Goal: Transaction & Acquisition: Register for event/course

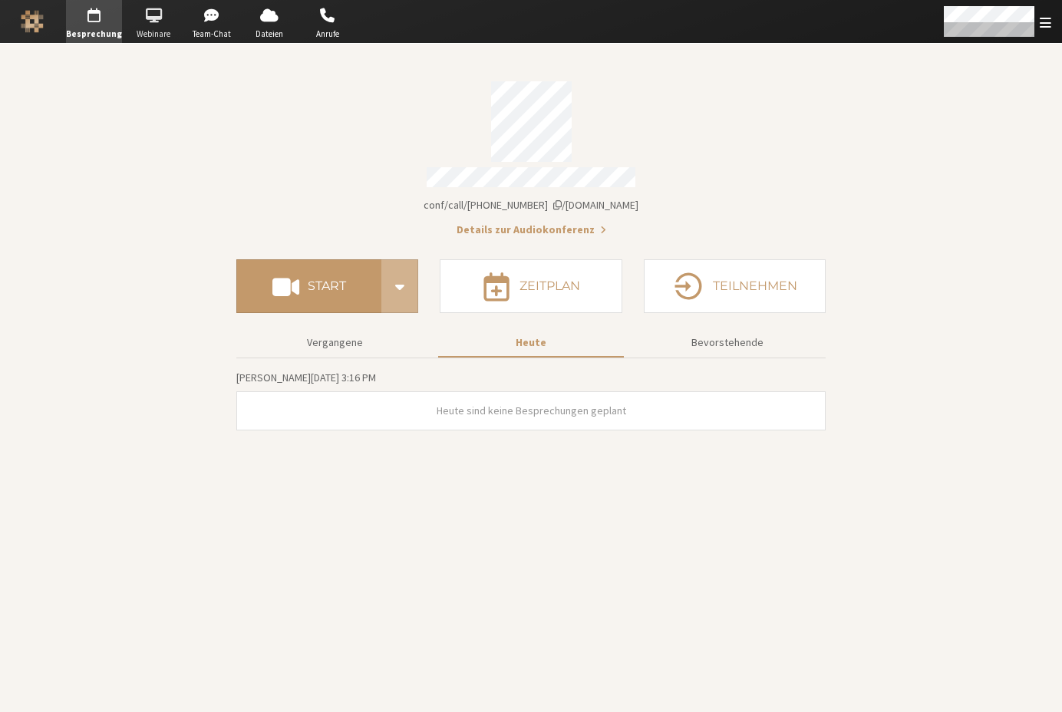
click at [154, 17] on span "button" at bounding box center [154, 15] width 54 height 25
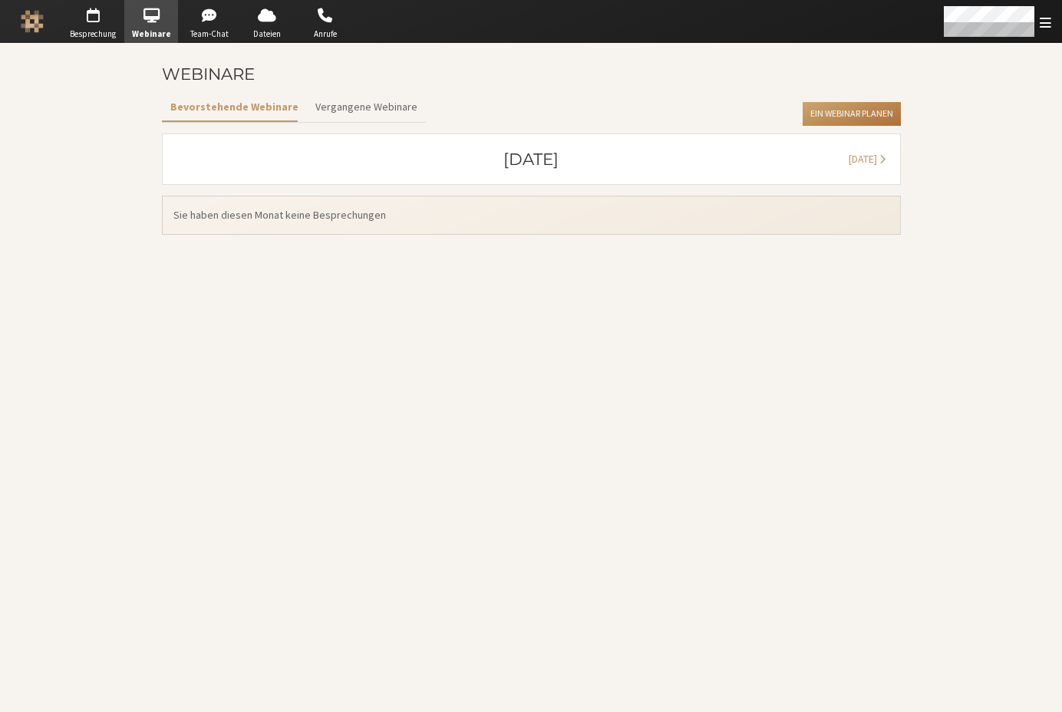
click at [820, 102] on button "Ein Webinar planen" at bounding box center [851, 114] width 97 height 25
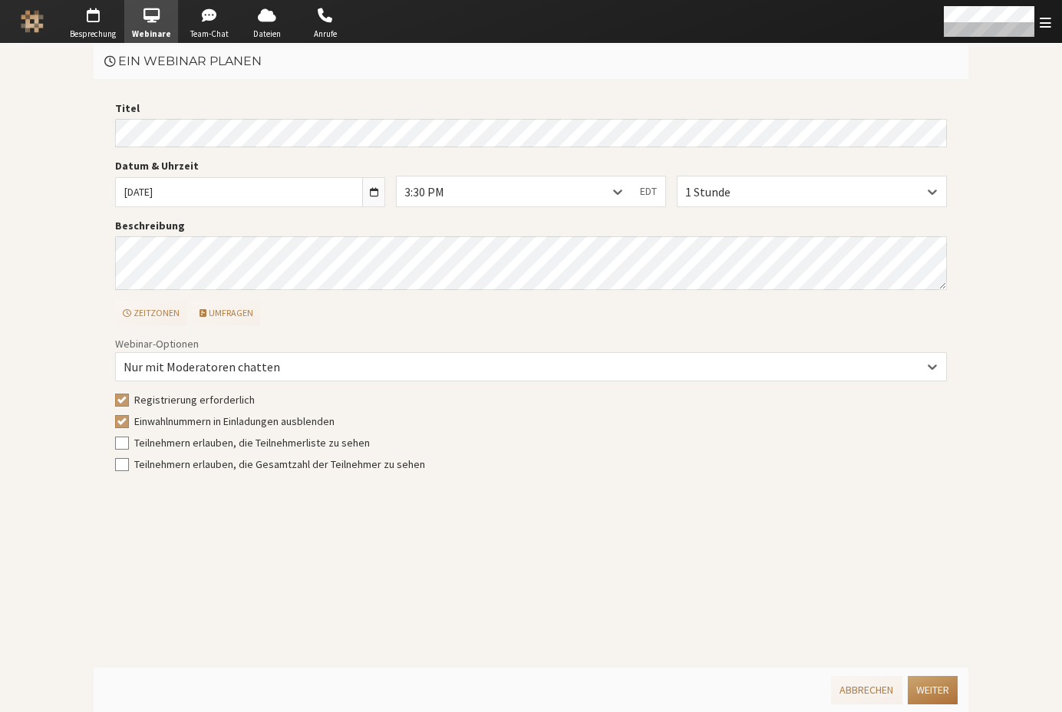
click at [928, 686] on button "Weiter" at bounding box center [933, 690] width 50 height 28
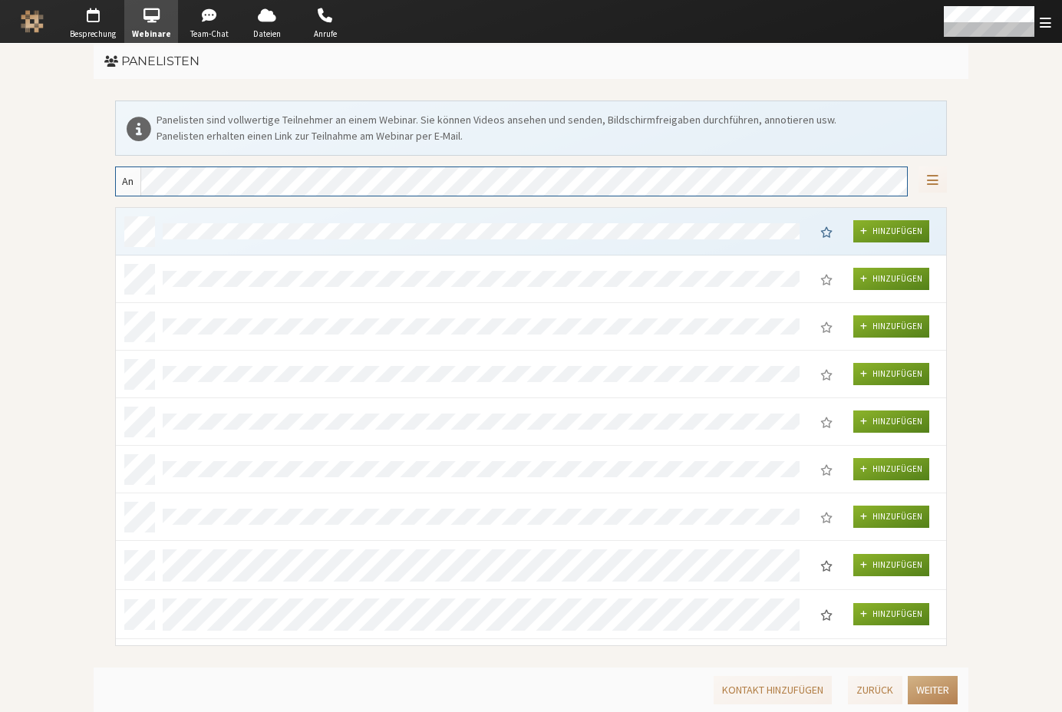
scroll to position [426, 819]
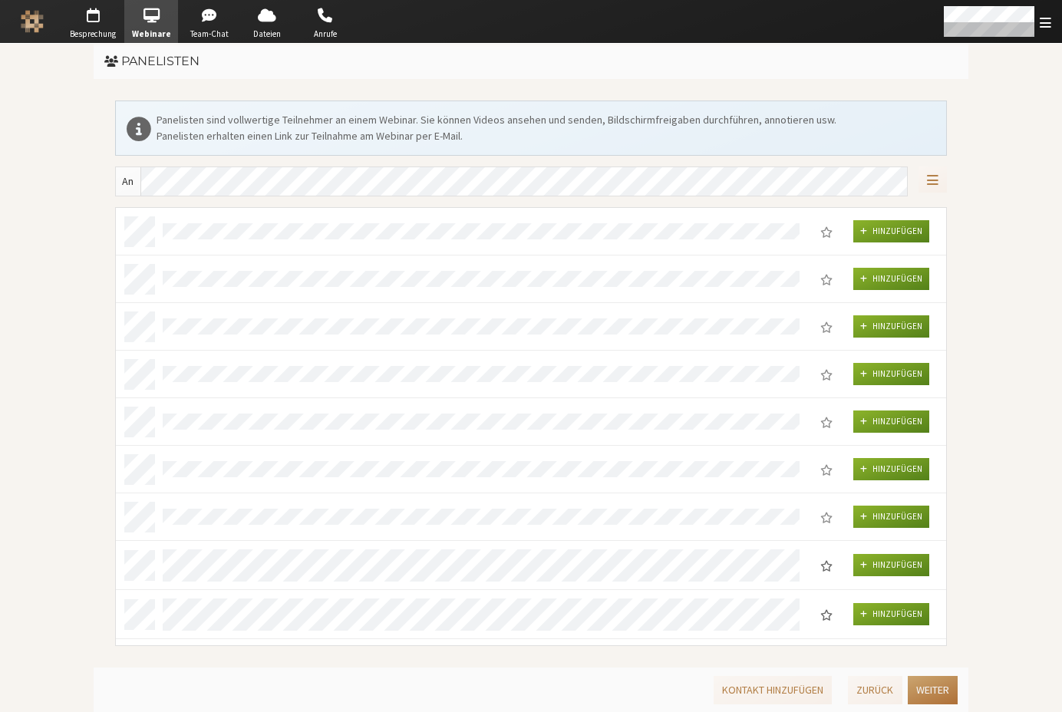
click at [930, 682] on button "Weiter" at bounding box center [933, 690] width 50 height 28
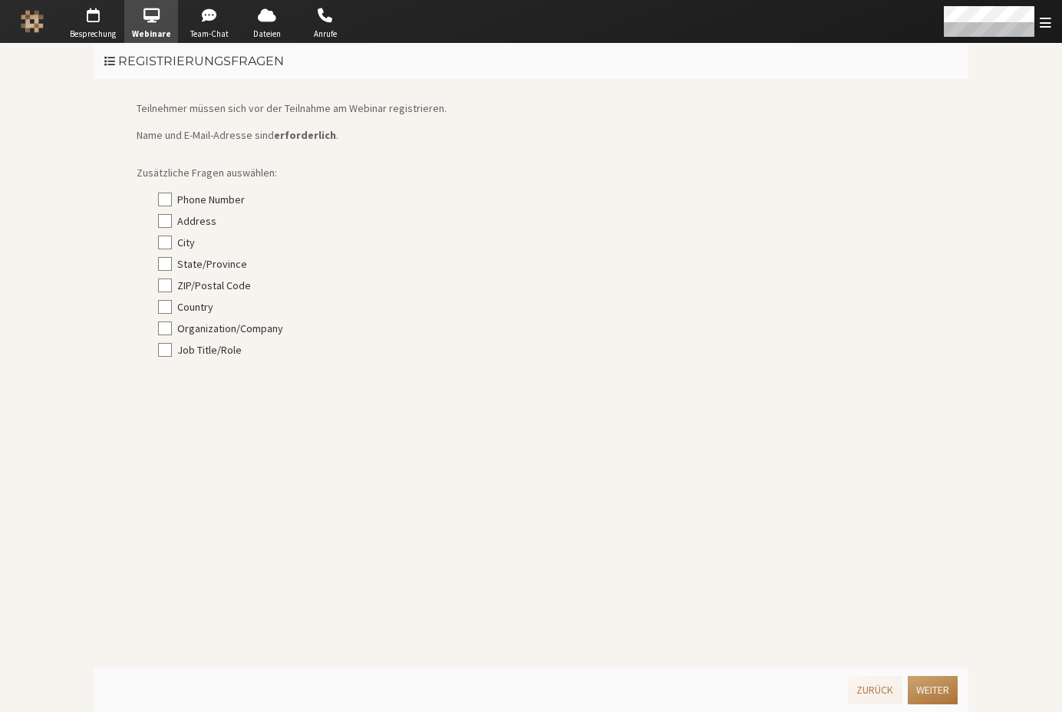
click at [928, 681] on button "Weiter" at bounding box center [933, 690] width 50 height 28
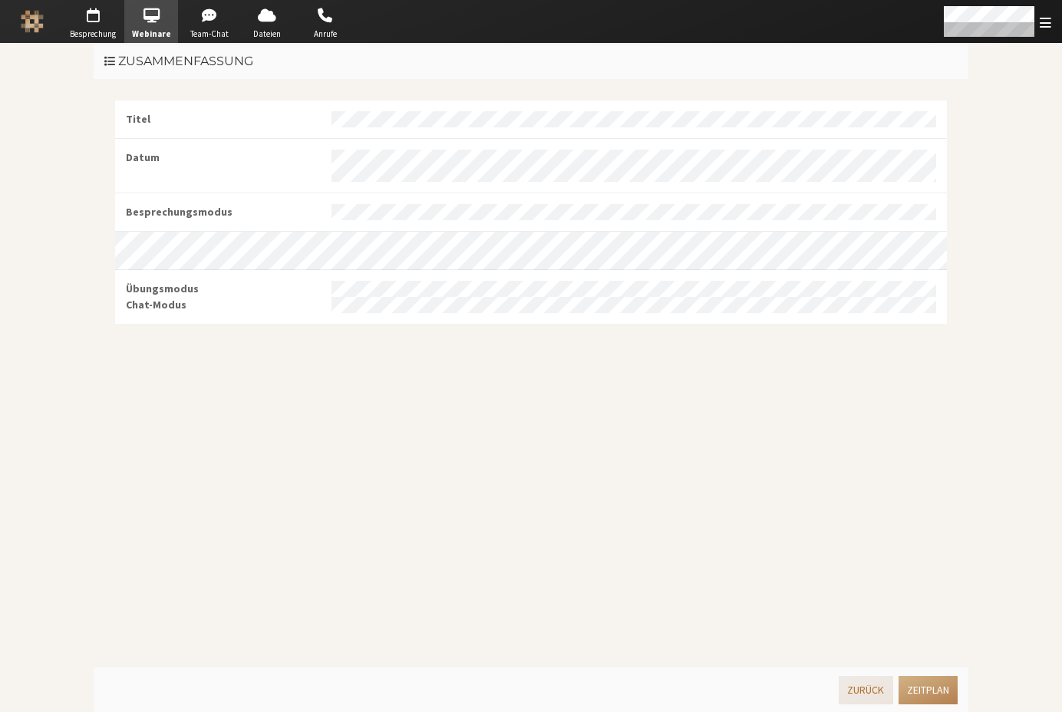
click at [862, 679] on button "Zurück" at bounding box center [866, 690] width 54 height 28
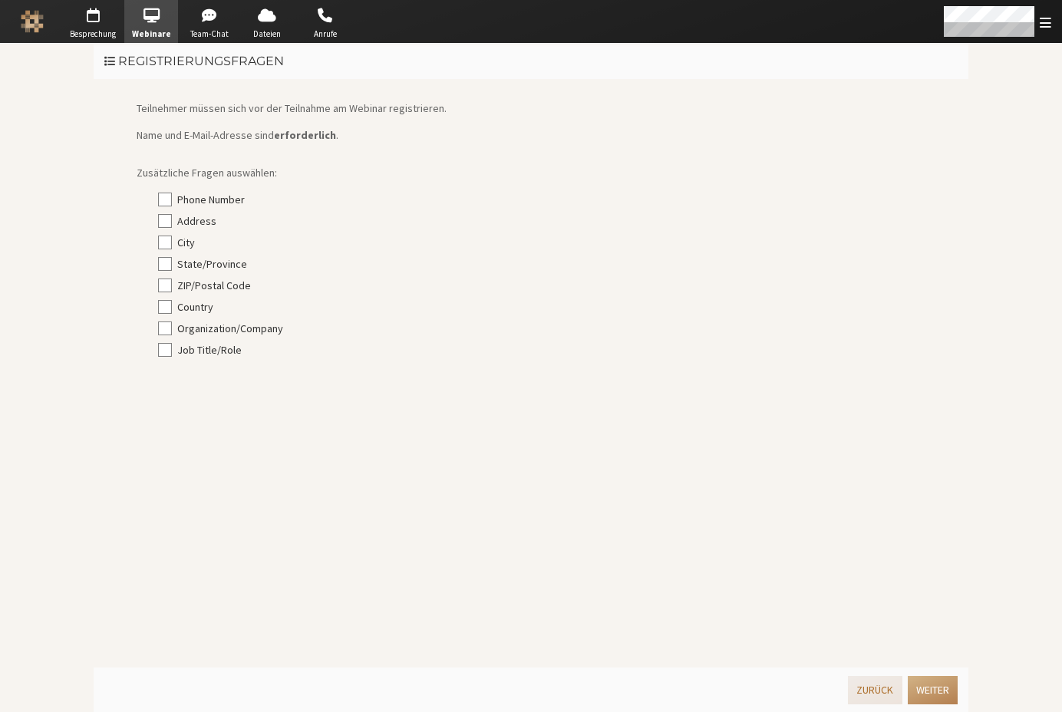
click at [861, 680] on button "Zurück" at bounding box center [875, 690] width 54 height 28
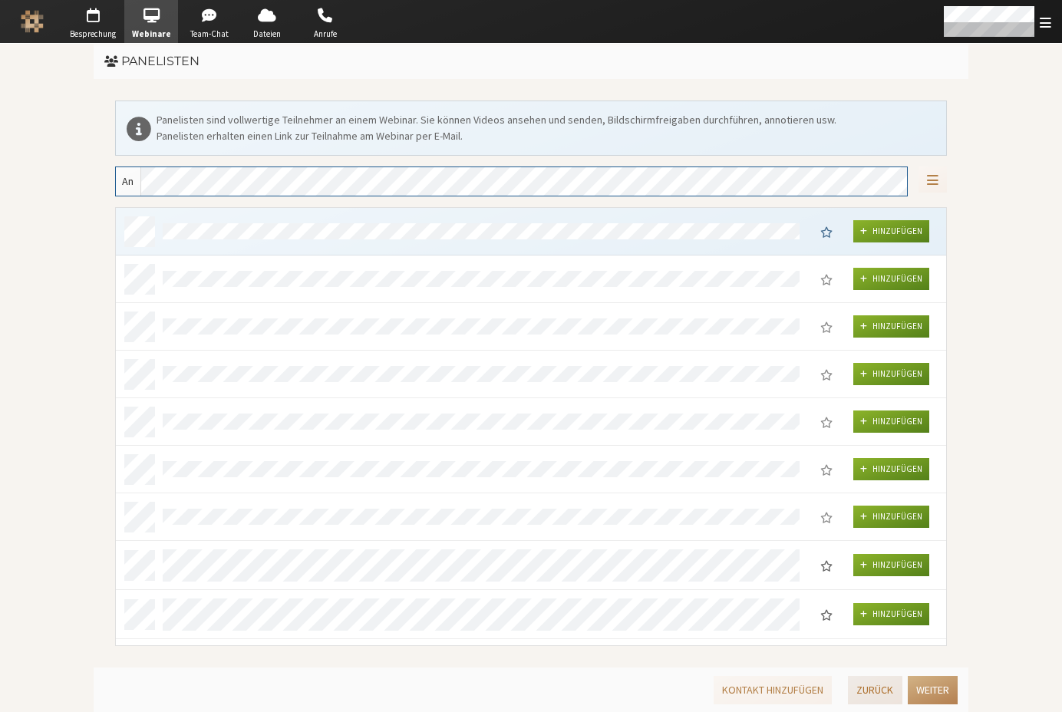
click at [864, 684] on button "Zurück" at bounding box center [875, 690] width 54 height 28
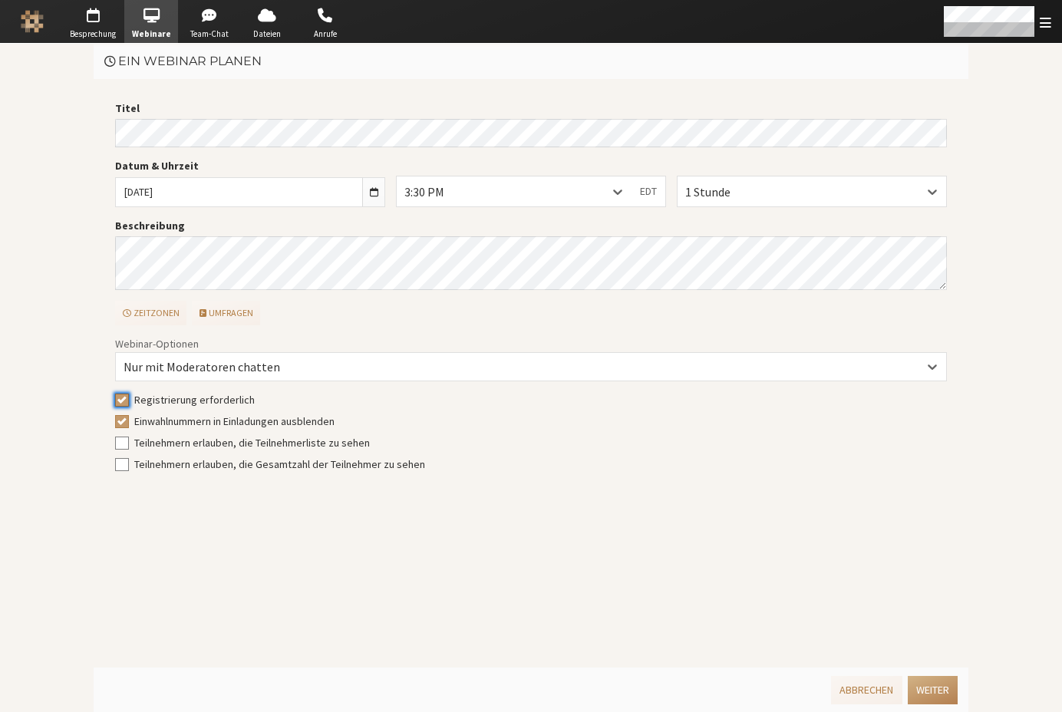
click at [119, 395] on input "Registrierung erforderlich" at bounding box center [122, 399] width 14 height 15
checkbox input "false"
click at [930, 696] on button "Weiter" at bounding box center [933, 690] width 50 height 28
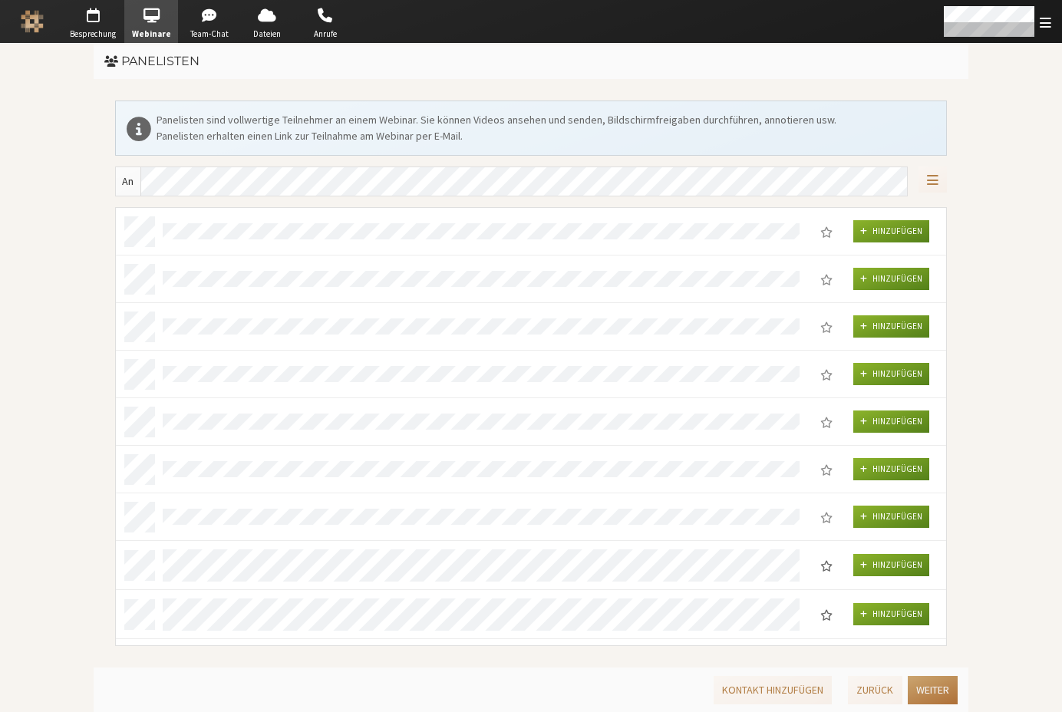
click at [934, 693] on button "Weiter" at bounding box center [933, 690] width 50 height 28
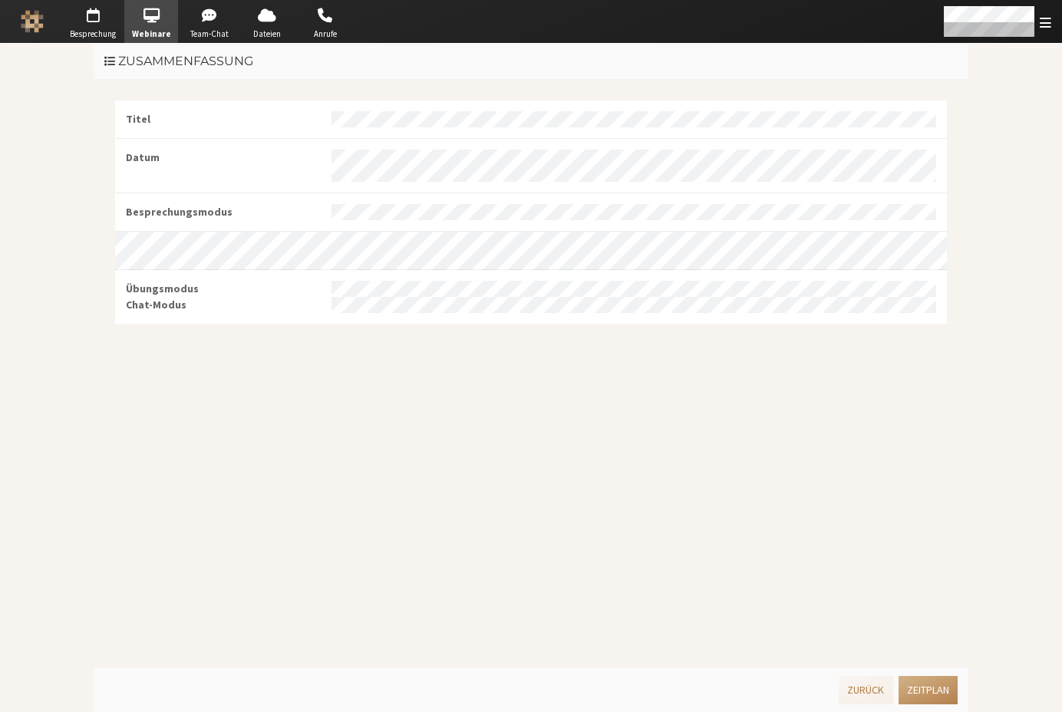
click at [934, 691] on button "Zeitplan" at bounding box center [927, 690] width 59 height 28
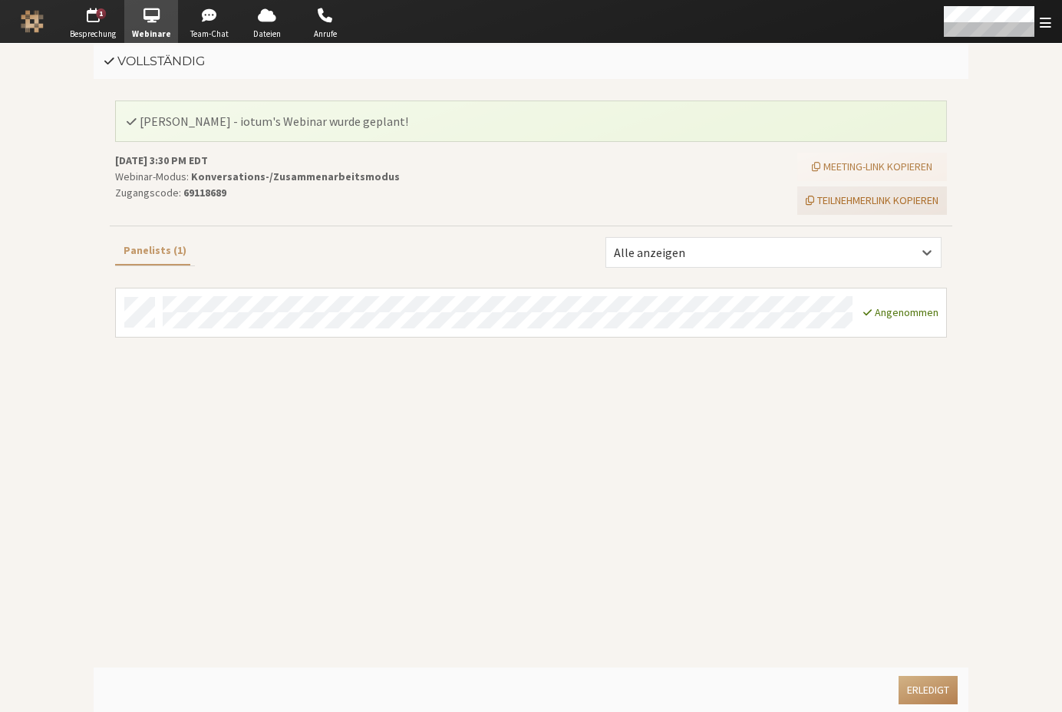
click at [870, 193] on button "Teilnehmerlink kopieren" at bounding box center [872, 200] width 150 height 28
click at [921, 689] on button "Erledigt" at bounding box center [927, 690] width 59 height 28
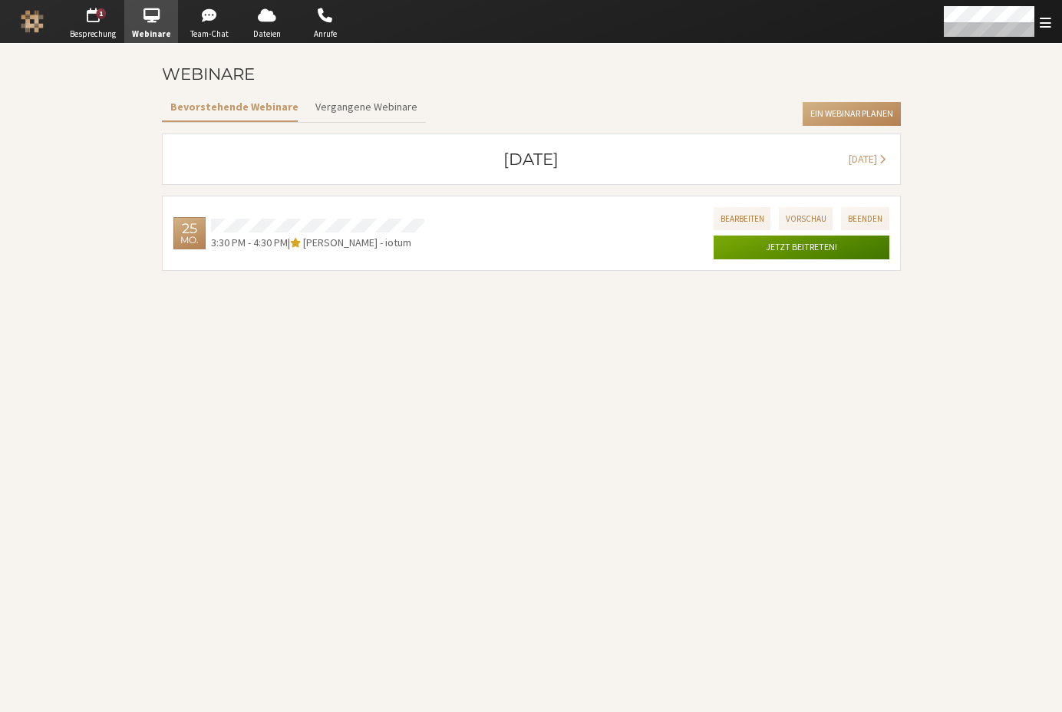
click at [733, 247] on button "Jetzt beitreten!" at bounding box center [802, 248] width 176 height 25
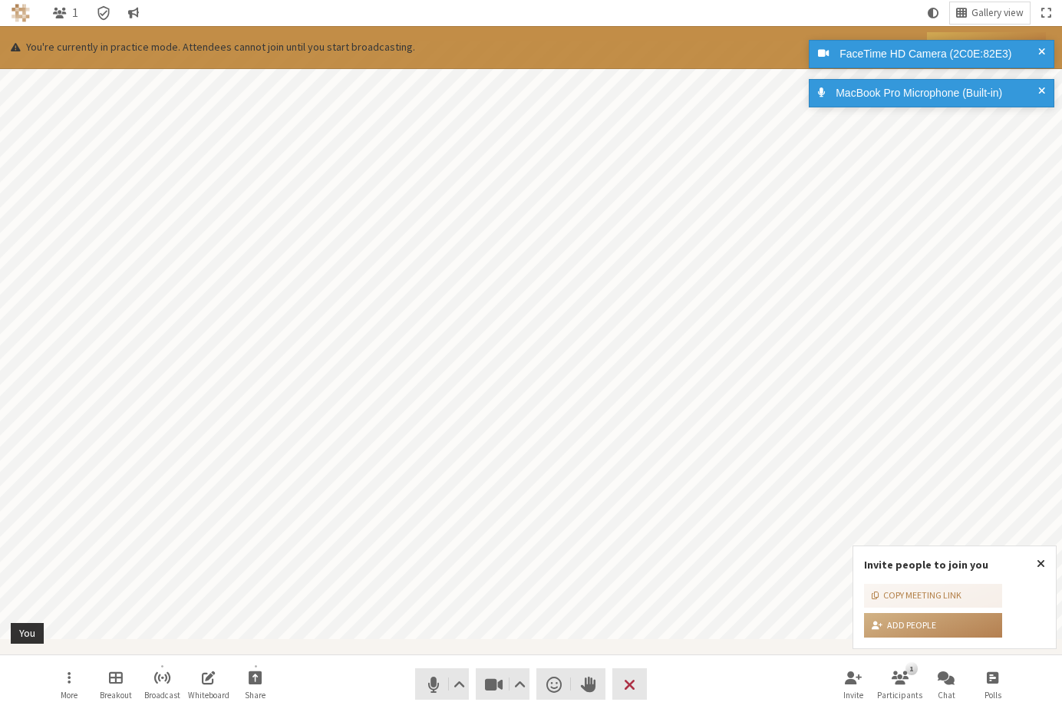
drag, startPoint x: 1043, startPoint y: 44, endPoint x: 1032, endPoint y: 80, distance: 37.9
click at [1043, 43] on div "FaceTime HD Camera (2C0E:82E3)" at bounding box center [932, 54] width 246 height 28
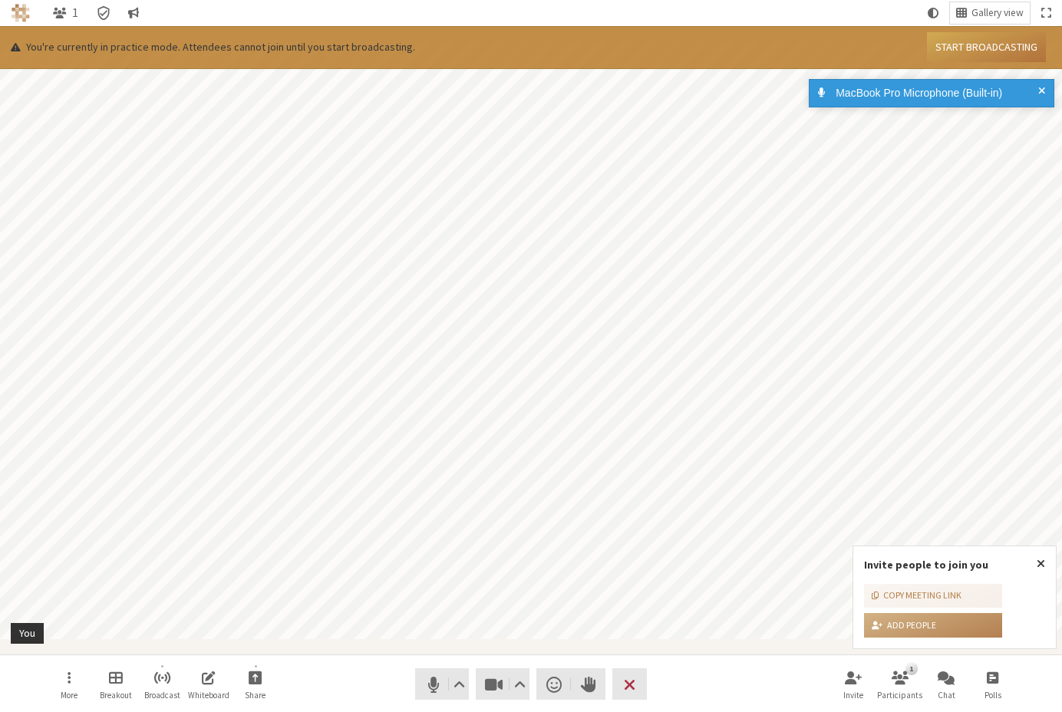
click at [1043, 90] on span at bounding box center [1041, 93] width 7 height 16
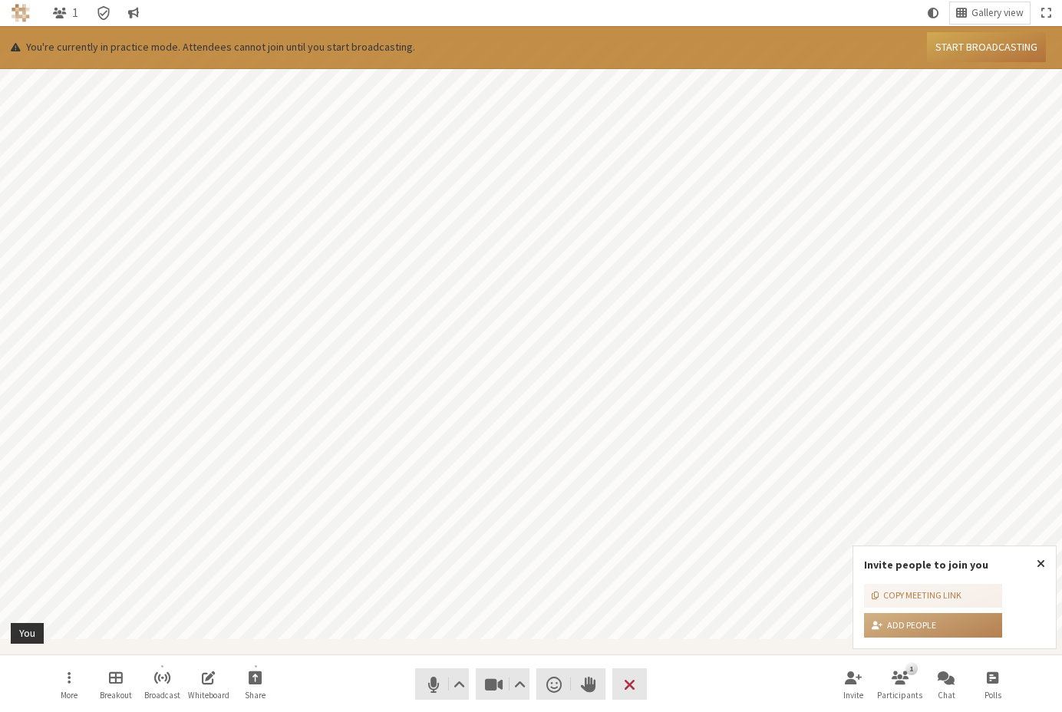
click at [977, 45] on div "MacBook Pro Microphone (Built-in)" at bounding box center [929, 41] width 246 height 8
click at [954, 50] on button "Start broadcasting" at bounding box center [986, 47] width 119 height 30
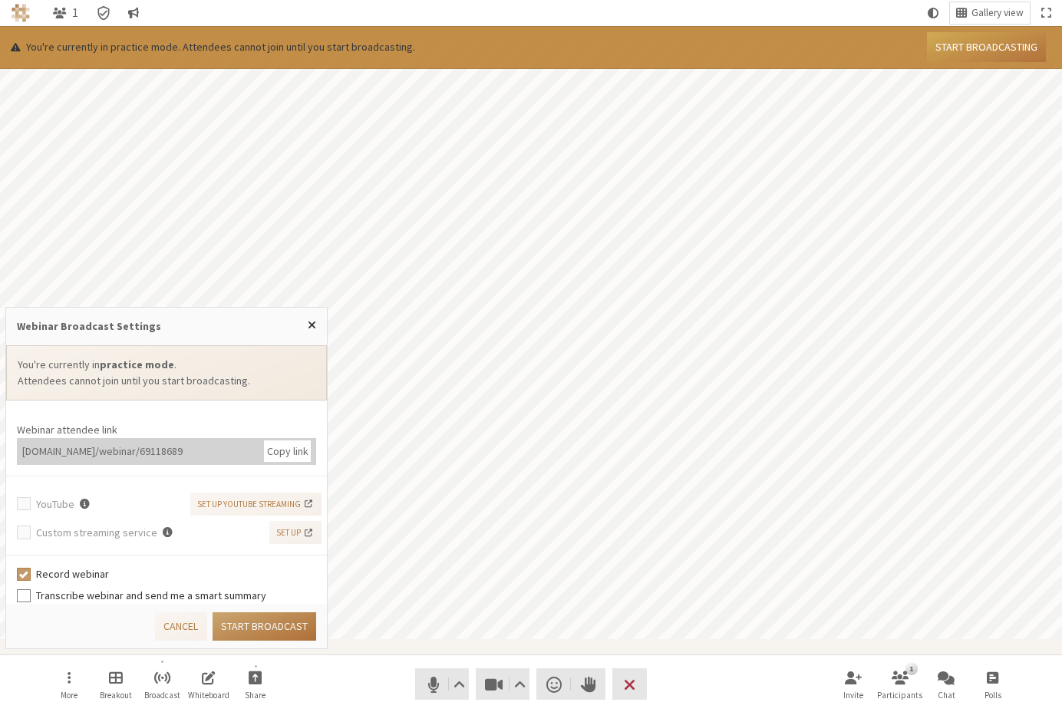
click at [252, 629] on button "Start broadcast" at bounding box center [265, 626] width 104 height 28
